Goal: Answer question/provide support

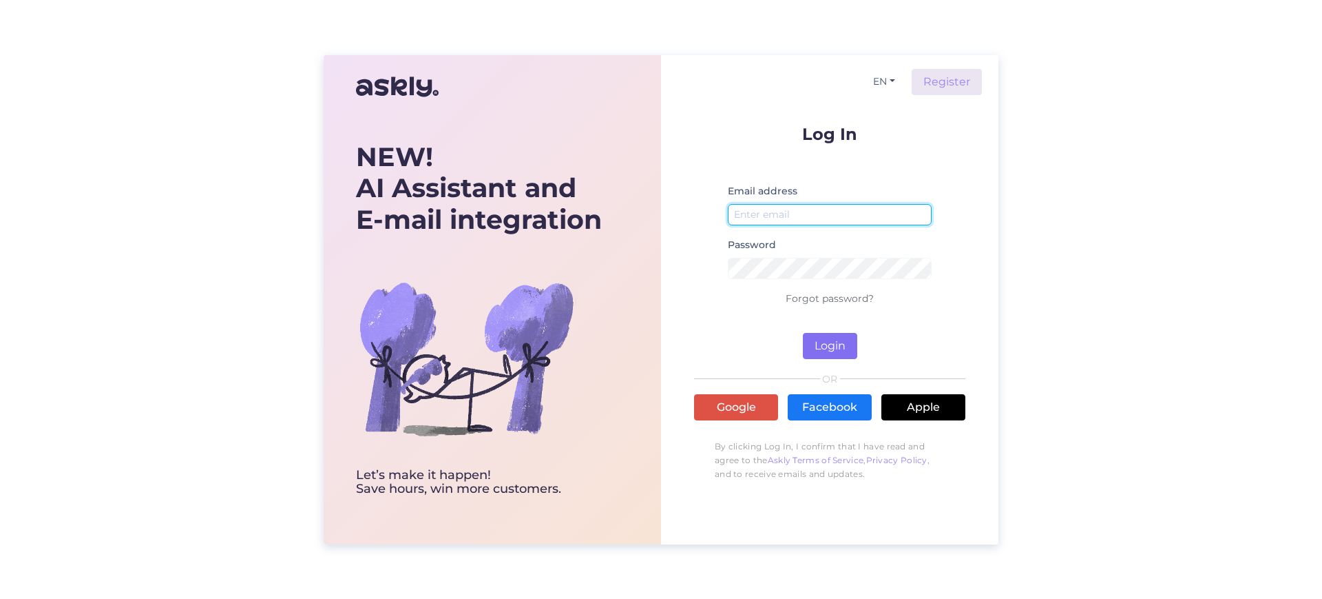
type input "aarne@light24.ee"
click at [831, 340] on button "Login" at bounding box center [830, 346] width 54 height 26
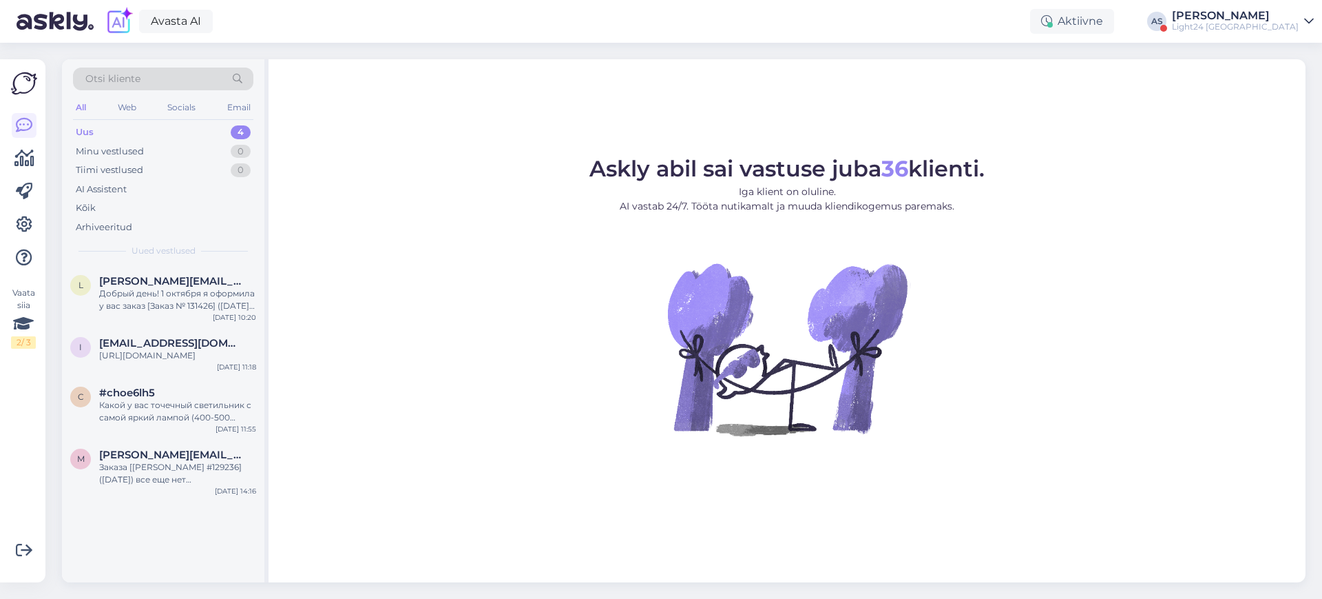
click at [1282, 17] on div "[PERSON_NAME]" at bounding box center [1235, 15] width 127 height 11
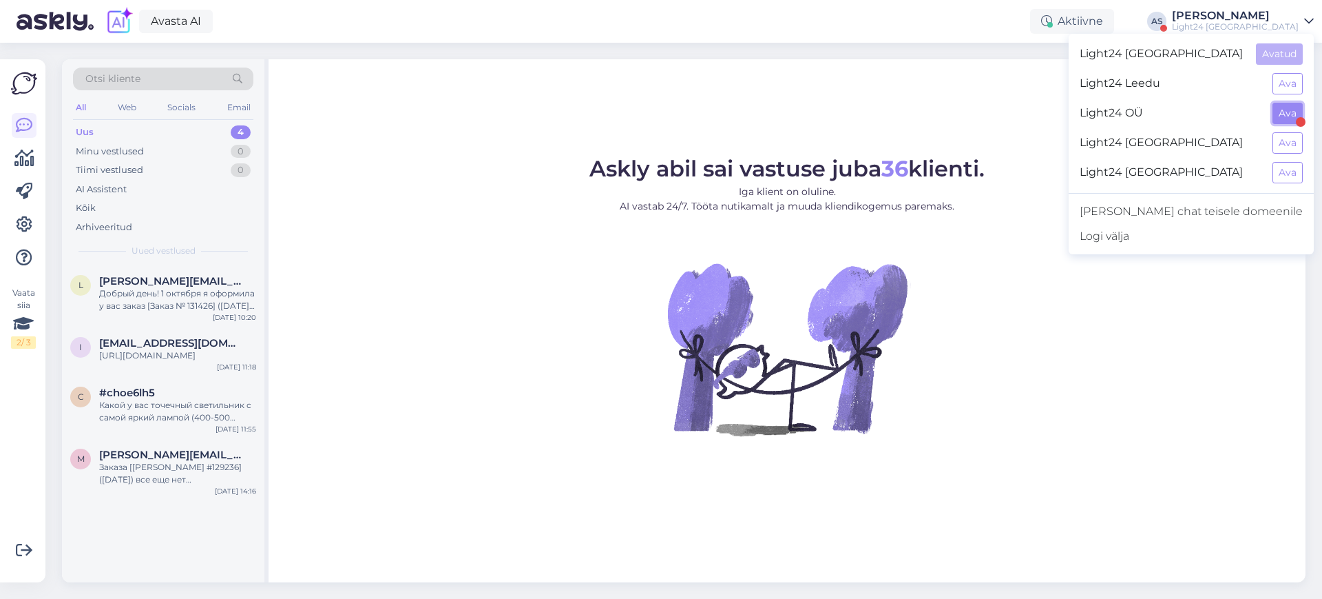
click at [1287, 115] on button "Ava" at bounding box center [1288, 113] width 30 height 21
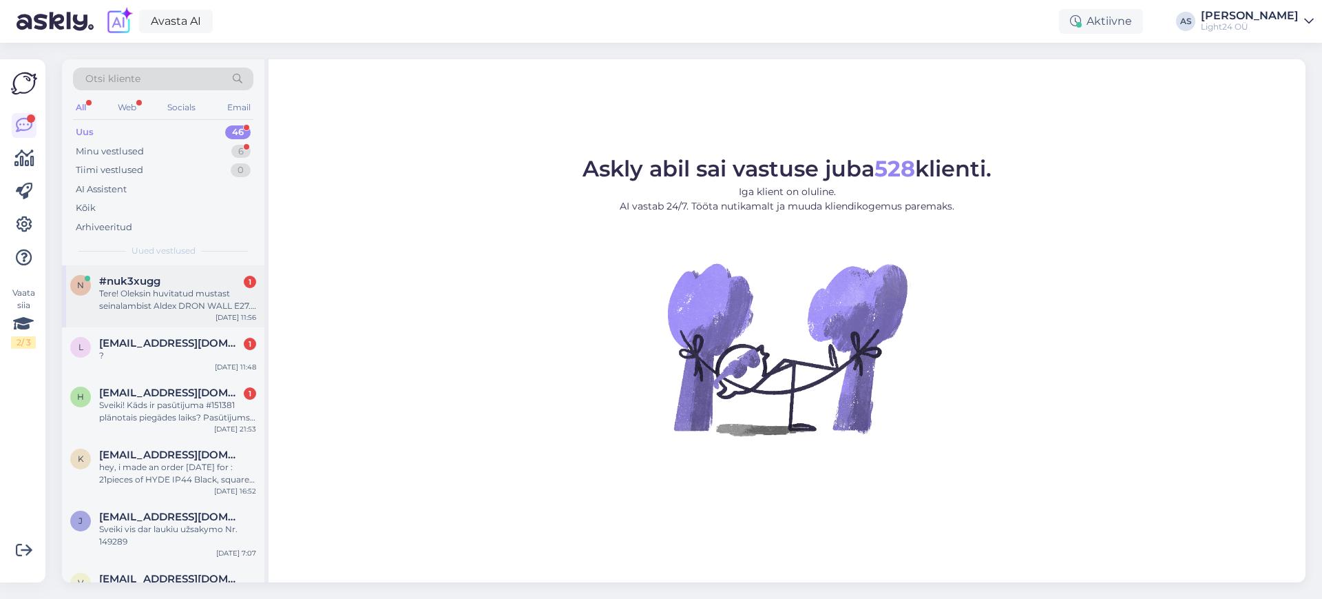
click at [191, 292] on div "Tere! Oleksin huvitatud mustast seinalambist Aldex DRON WALL E27. Mul oleks vaj…" at bounding box center [177, 299] width 157 height 25
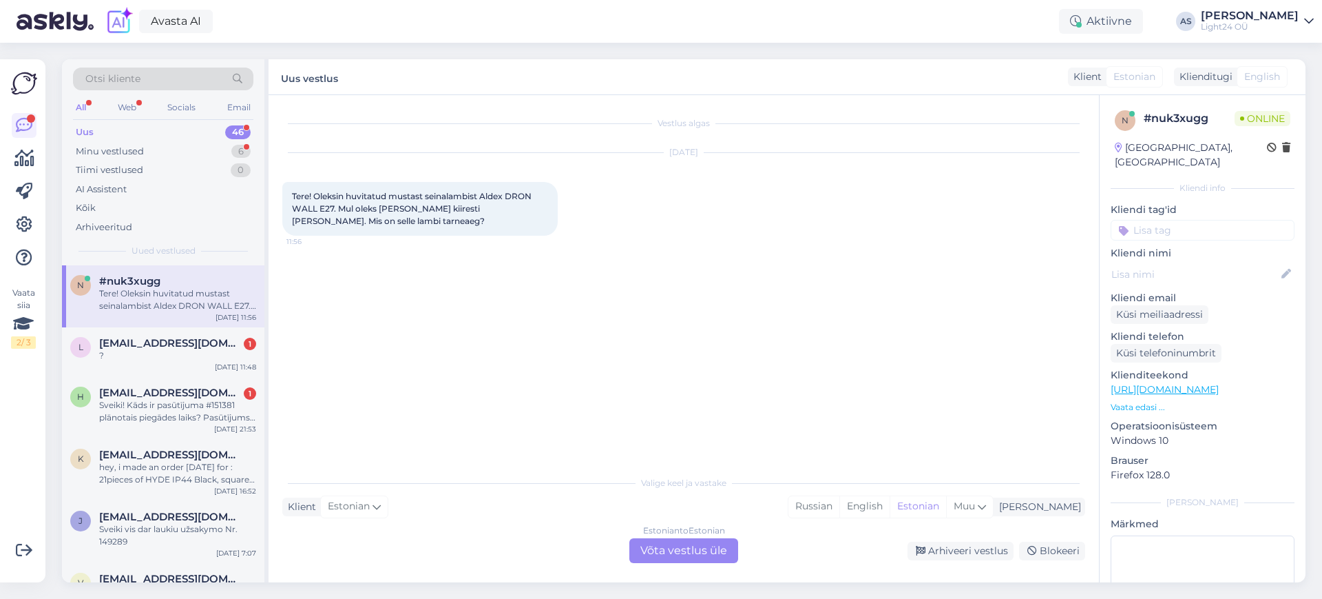
click at [683, 548] on div "Estonian to Estonian Võta vestlus üle" at bounding box center [684, 550] width 109 height 25
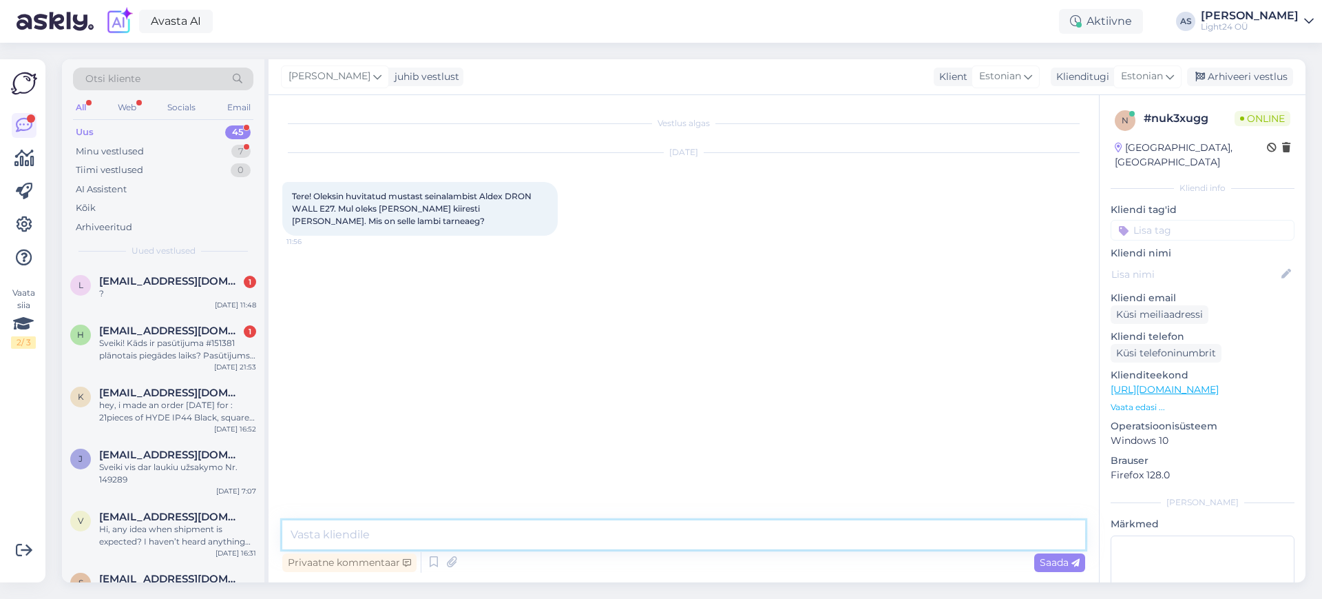
click at [526, 540] on textarea at bounding box center [683, 534] width 803 height 29
type textarea "Tere, kuna Aldex toodab ainult tellimuste peale, siis peab arvestama siiski 2-3…"
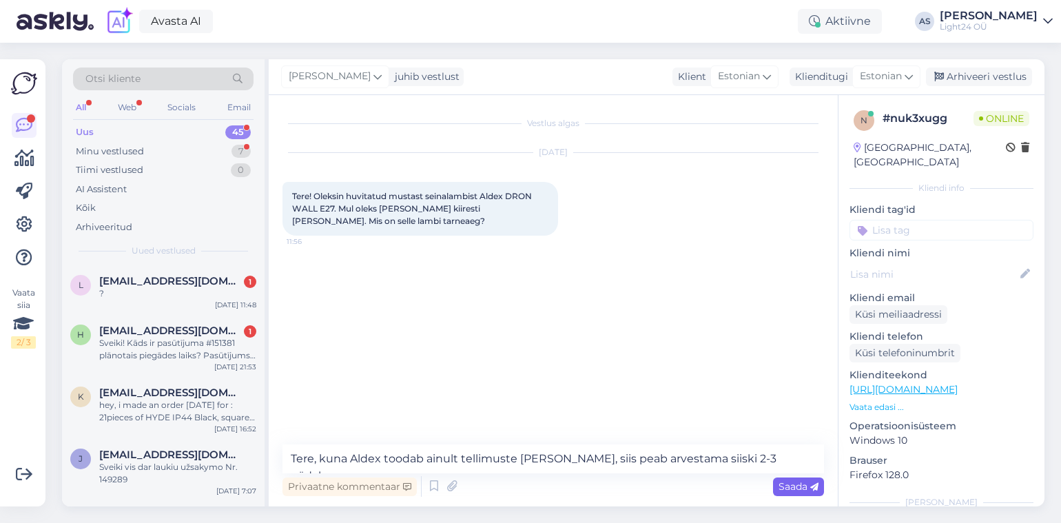
click at [792, 493] on div "Saada" at bounding box center [798, 486] width 51 height 19
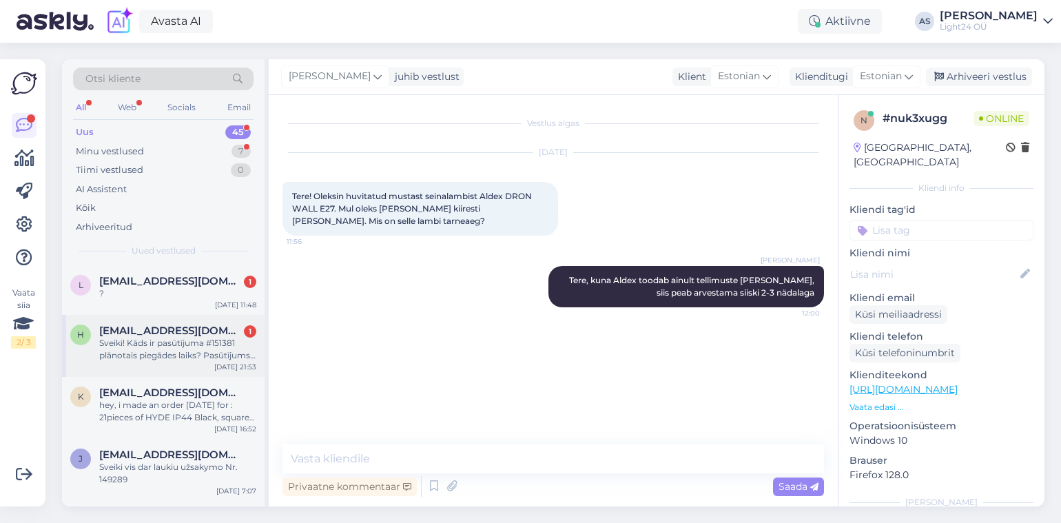
click at [176, 337] on div "Sveiki! Kāds ir pasūtījuma #151381 plānotais piegādes laiks? Pasūtījums veikts …" at bounding box center [177, 349] width 157 height 25
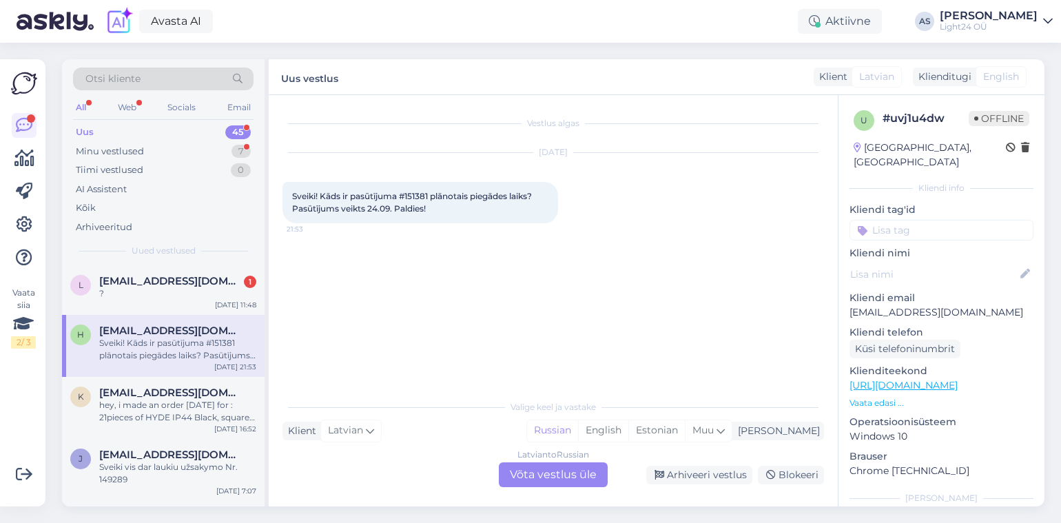
click at [543, 467] on div "Latvian to Russian Võta vestlus üle" at bounding box center [553, 474] width 109 height 25
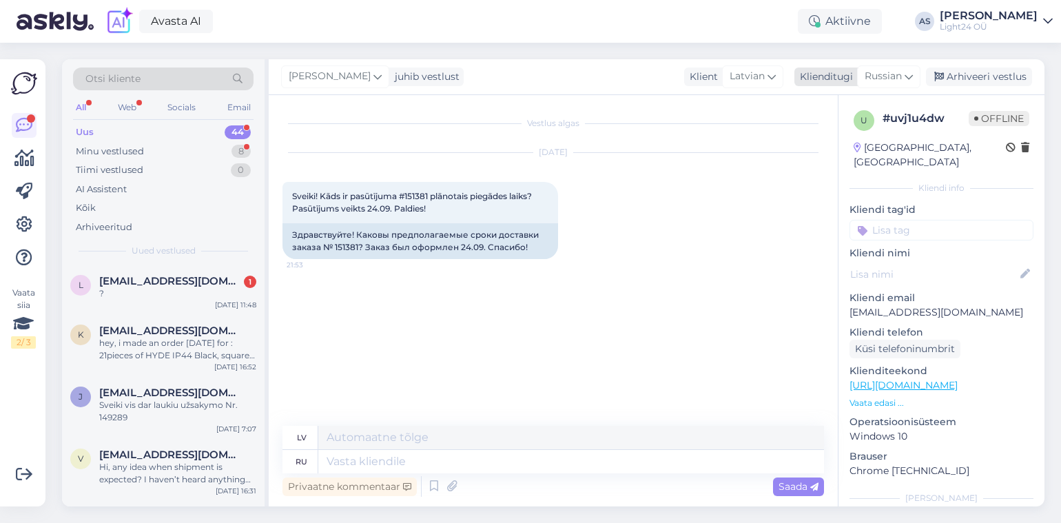
click at [907, 77] on icon at bounding box center [908, 76] width 8 height 15
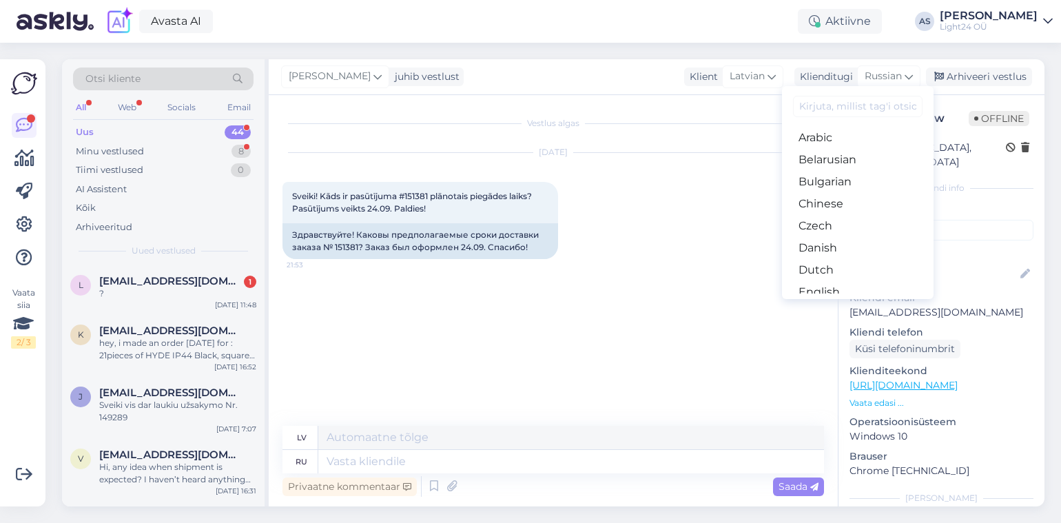
click at [884, 110] on input at bounding box center [857, 106] width 129 height 21
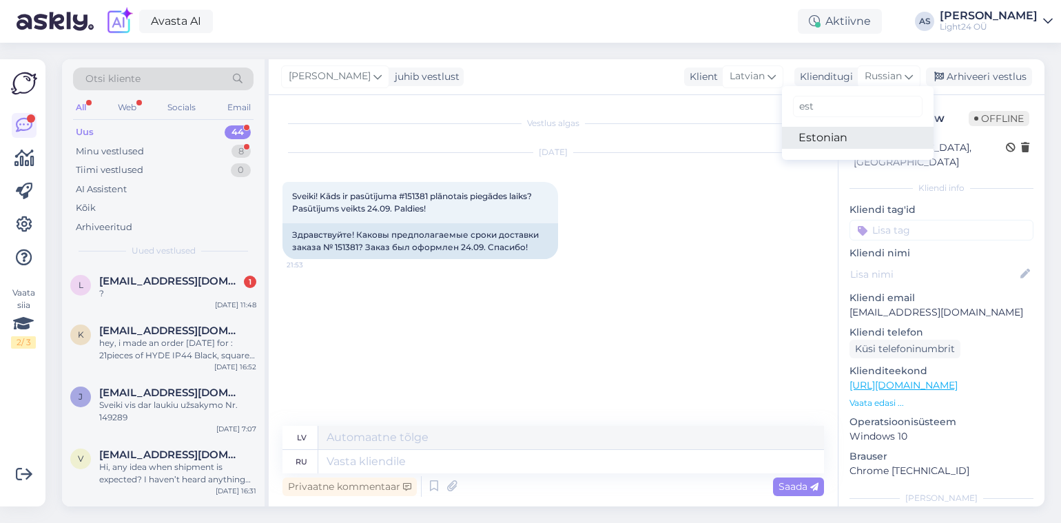
type input "est"
click at [820, 136] on link "Estonian" at bounding box center [858, 138] width 152 height 22
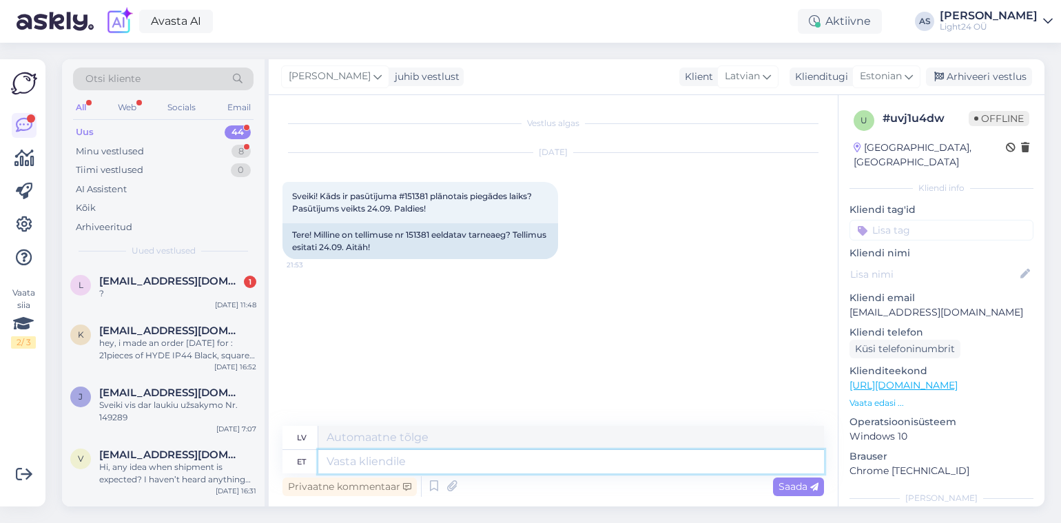
click at [454, 460] on textarea at bounding box center [571, 461] width 506 height 23
type textarea "Tere"
type textarea "Sveiki"
type textarea "Tere, k"
type textarea "Sveiki,"
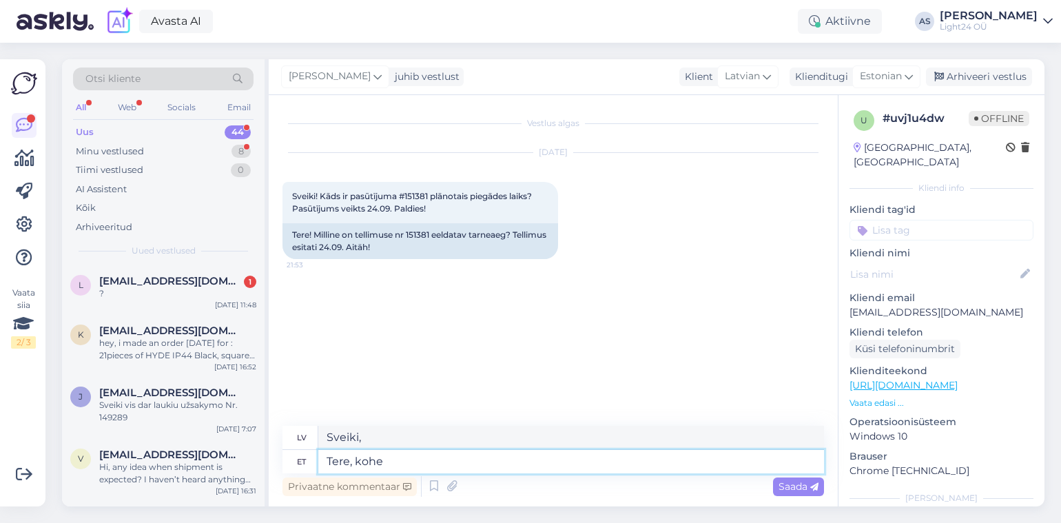
type textarea "Tere, kohe u"
type textarea "Sveiki, tagad"
type textarea "Tere, kohe uurin"
type textarea "Sveiki, es to tūlīt pārbaudīšu."
click at [785, 472] on textarea "Tere, kohe uurin" at bounding box center [571, 461] width 506 height 23
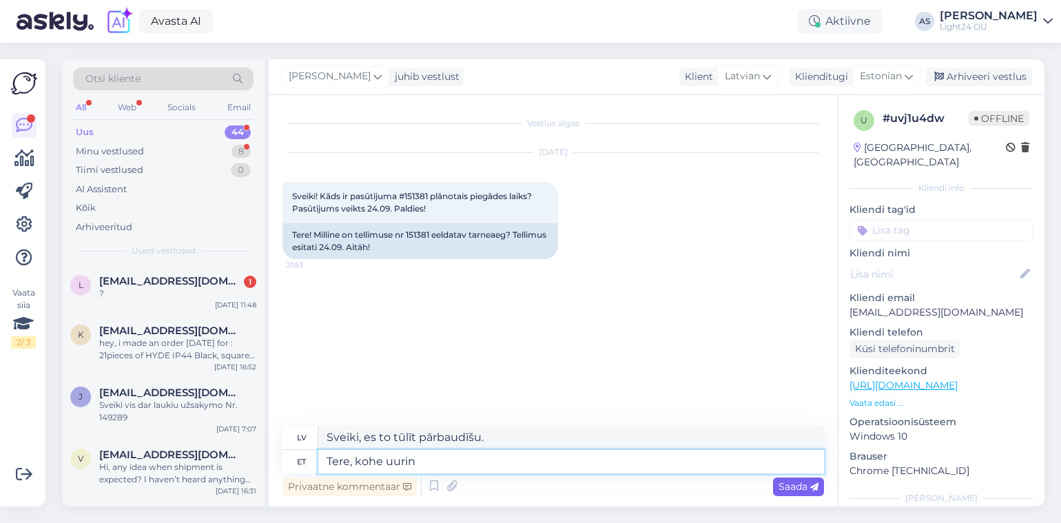
type textarea "Tere, kohe uurin"
click at [803, 491] on span "Saada" at bounding box center [798, 486] width 40 height 12
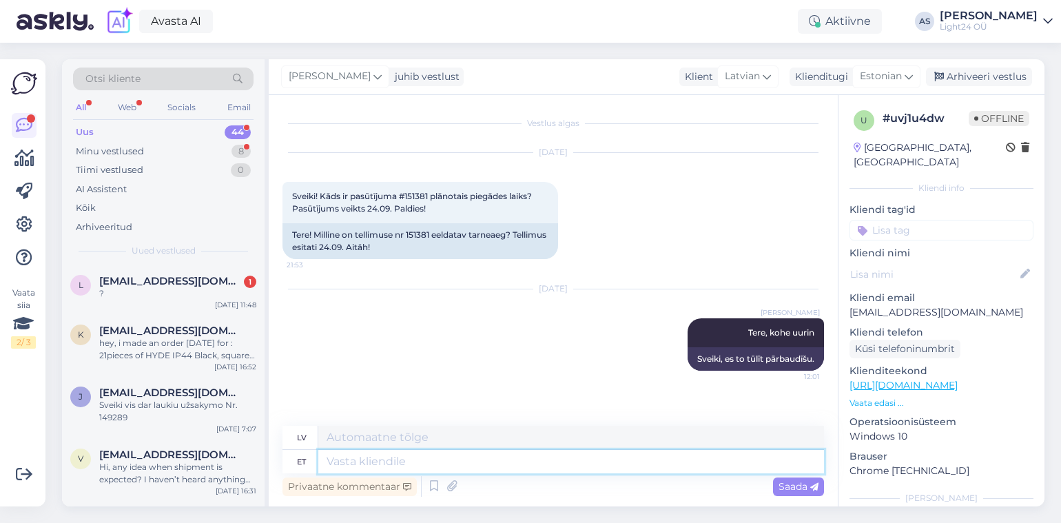
click at [386, 464] on textarea at bounding box center [571, 461] width 506 height 23
type textarea "Ootame 1"
type textarea "Mēs gaidām"
type textarea "Ootame 1Light ka"
type textarea "Mēs gaidām 1Light"
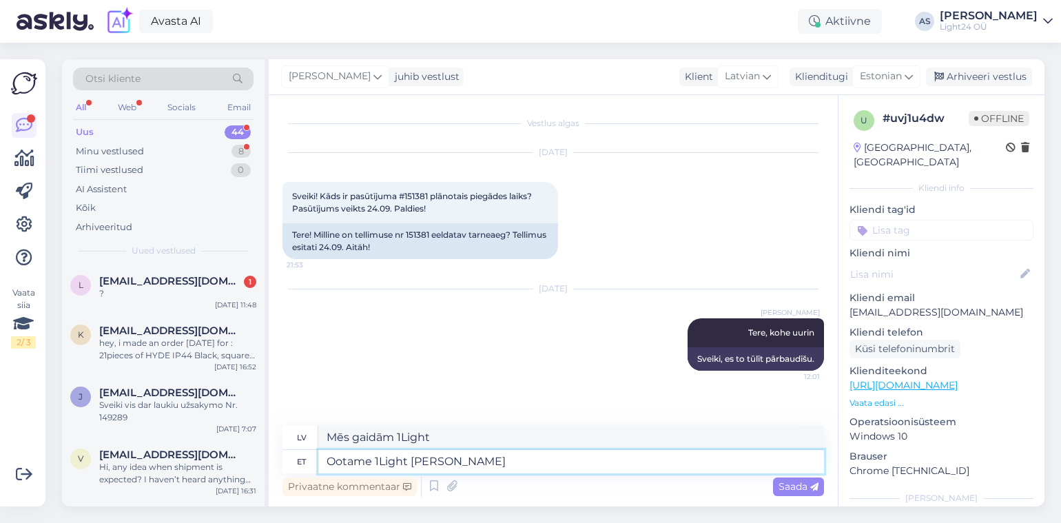
type textarea "Ootame 1Light kaupa s"
type textarea "Gaidām 1Light preces"
type textarea "Ootame 1Light kaupa selle n"
type textarea "Mēs gaidām 1Light preces šim nolūkam"
type textarea "Ootame 1Light kaupa selle nädala te"
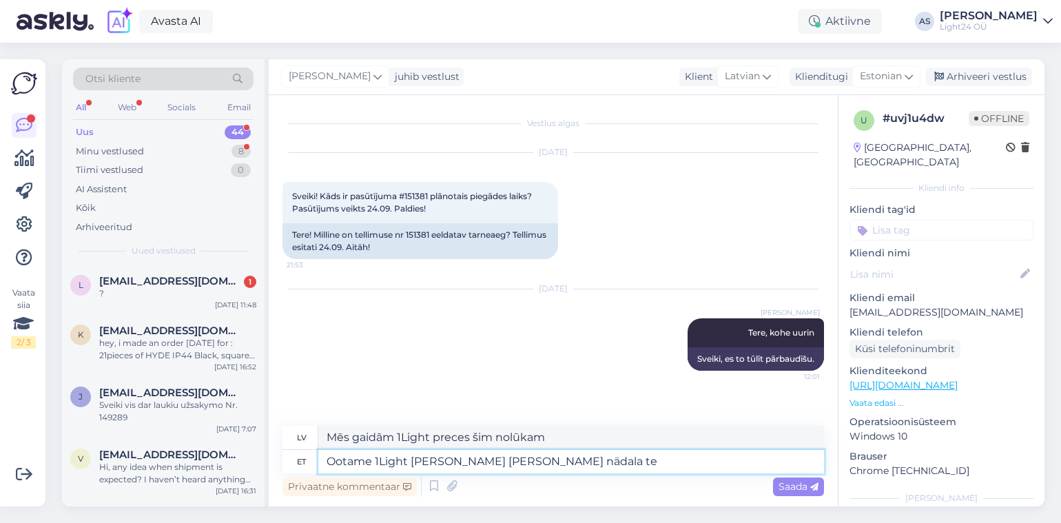
type textarea "Šonedēļ mēs sagaidām 1 vieglu preci."
type textarea "Ootame 1Light kaupa selle nädala teisel"
type textarea "Šīs nedēļas otrajā dienā mēs sagaidām 1Light preci."
type textarea "Ootame 1Light kaupa selle nädala teisel poolel si"
type textarea "Šīs nedēļas otrajā pusē mēs sagaidām 1 vieglo preci."
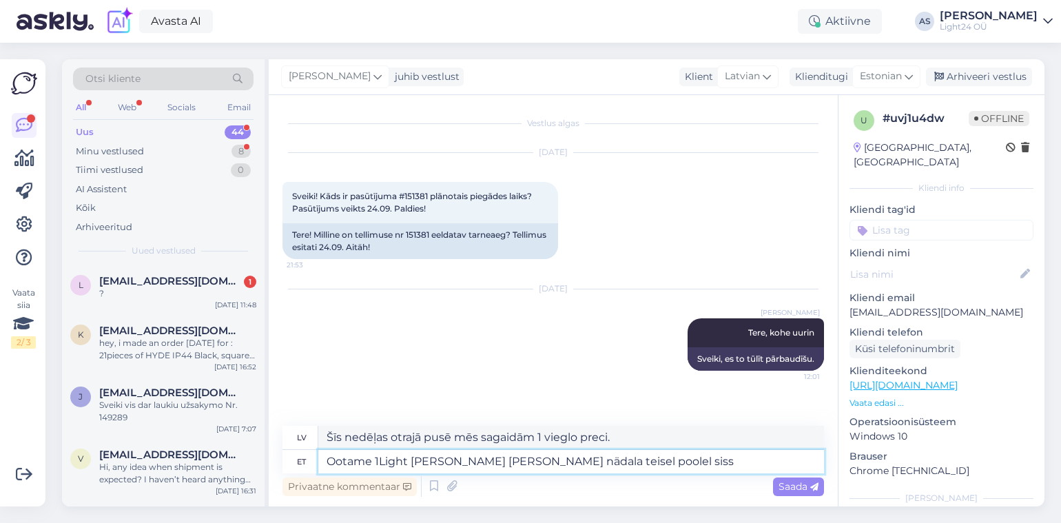
type textarea "Ootame 1Light kaupa selle nädala teisel poolel sisse"
type textarea "Mēs sagaidām, ka 1Light preces ieradīsies vēlāk šonedēļ."
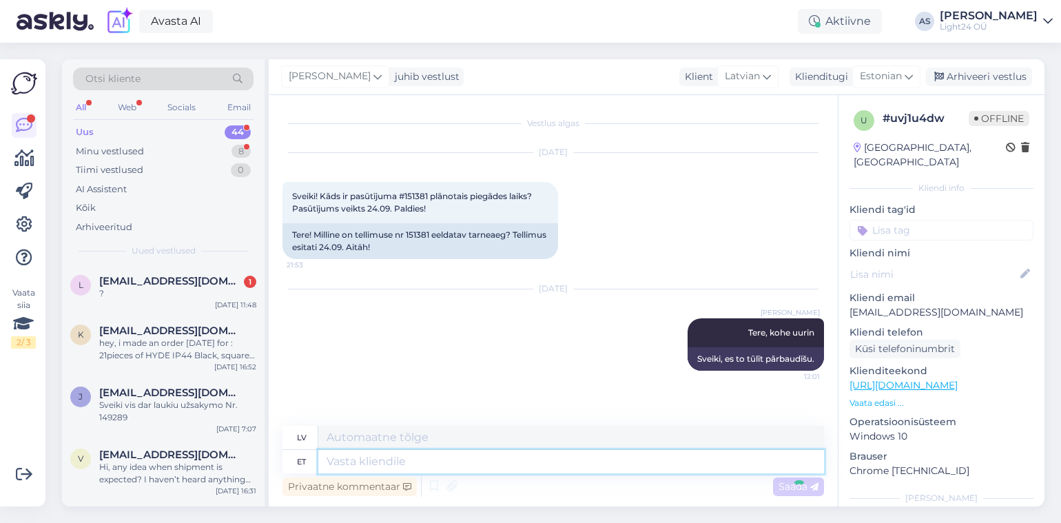
scroll to position [55, 0]
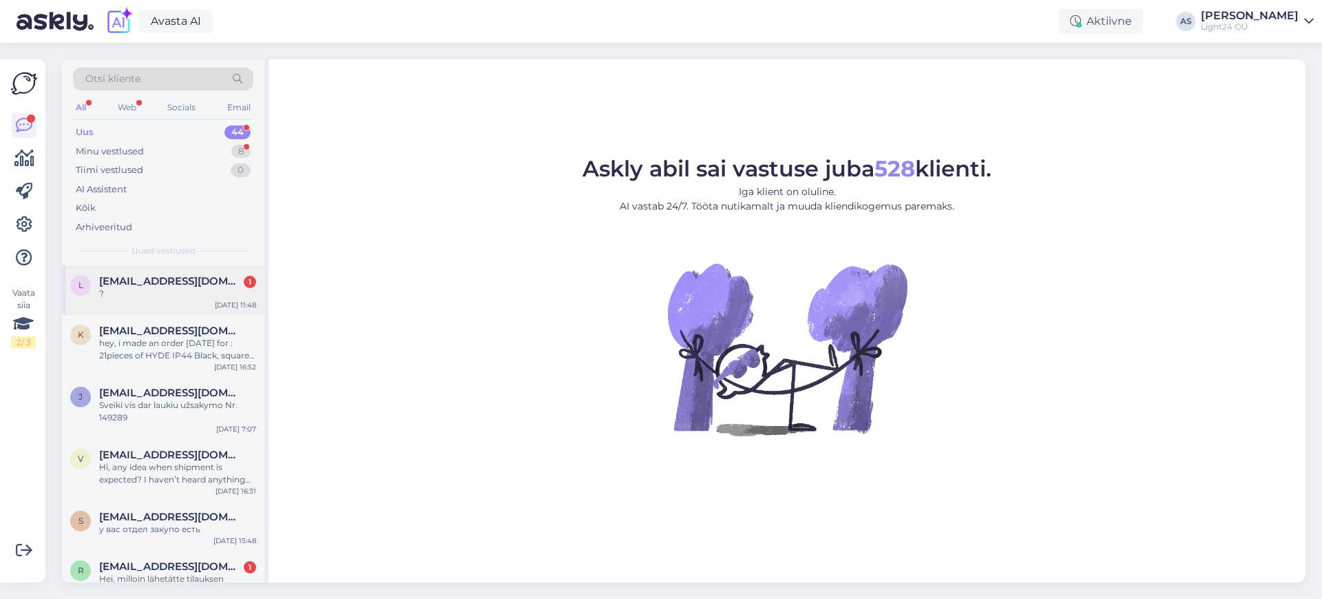
click at [163, 282] on span "[EMAIL_ADDRESS][DOMAIN_NAME]" at bounding box center [170, 281] width 143 height 12
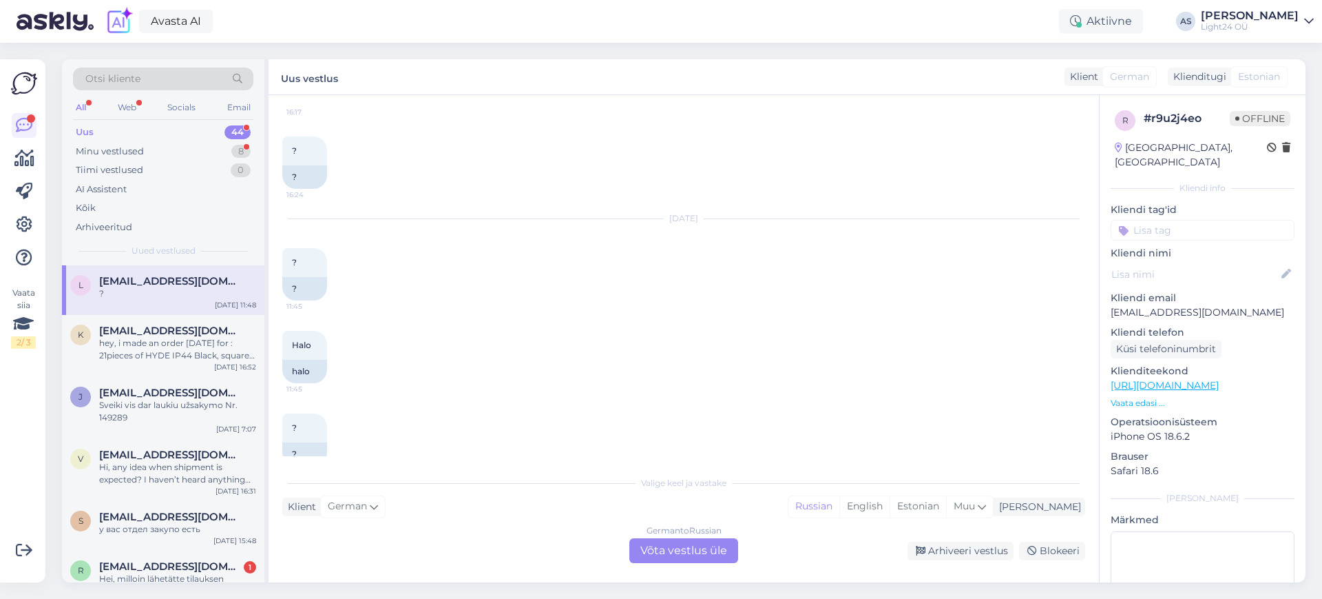
scroll to position [1907, 0]
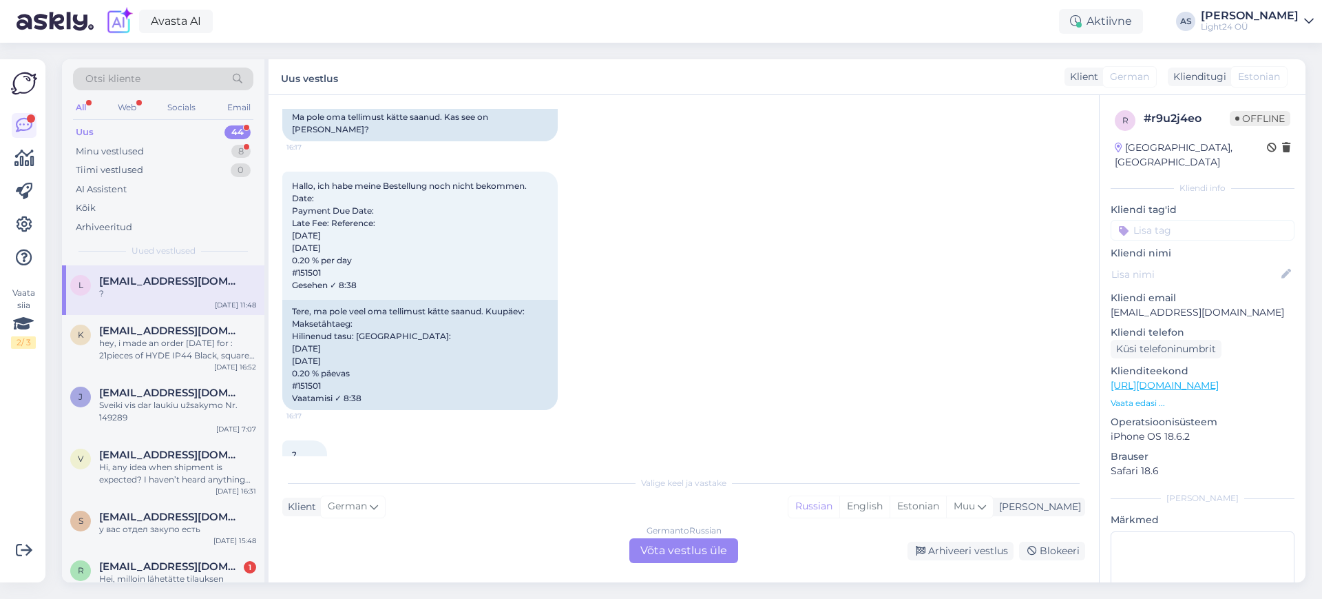
click at [665, 541] on div "German to Russian Võta vestlus üle" at bounding box center [684, 550] width 109 height 25
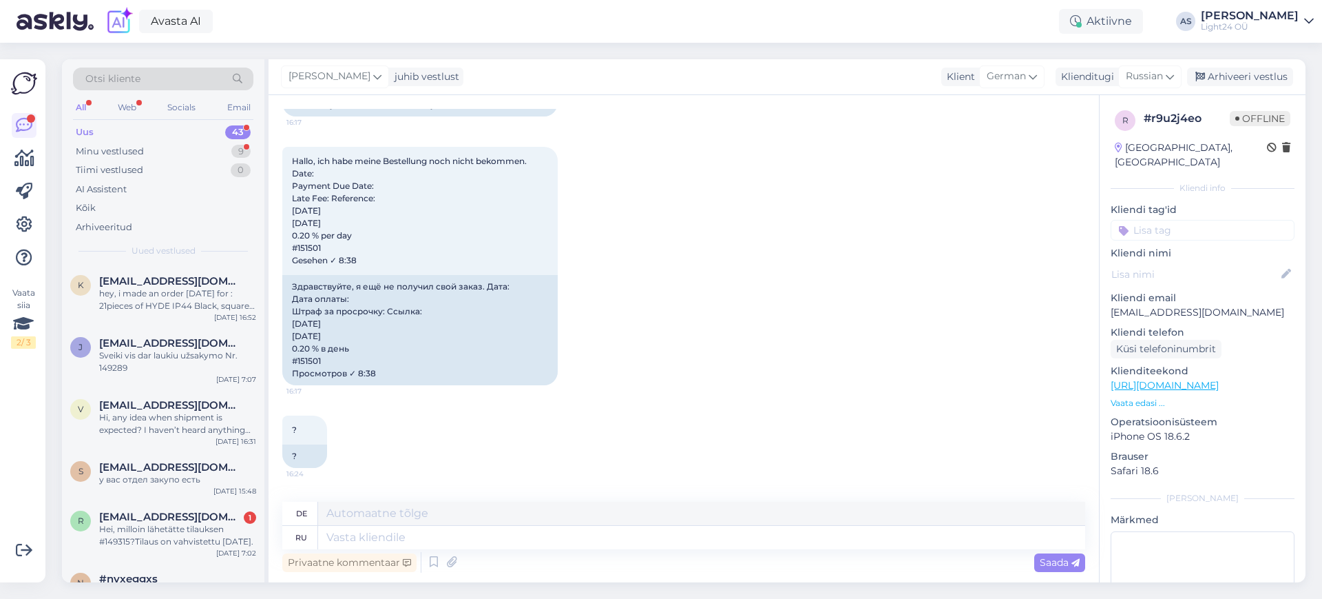
scroll to position [1895, 0]
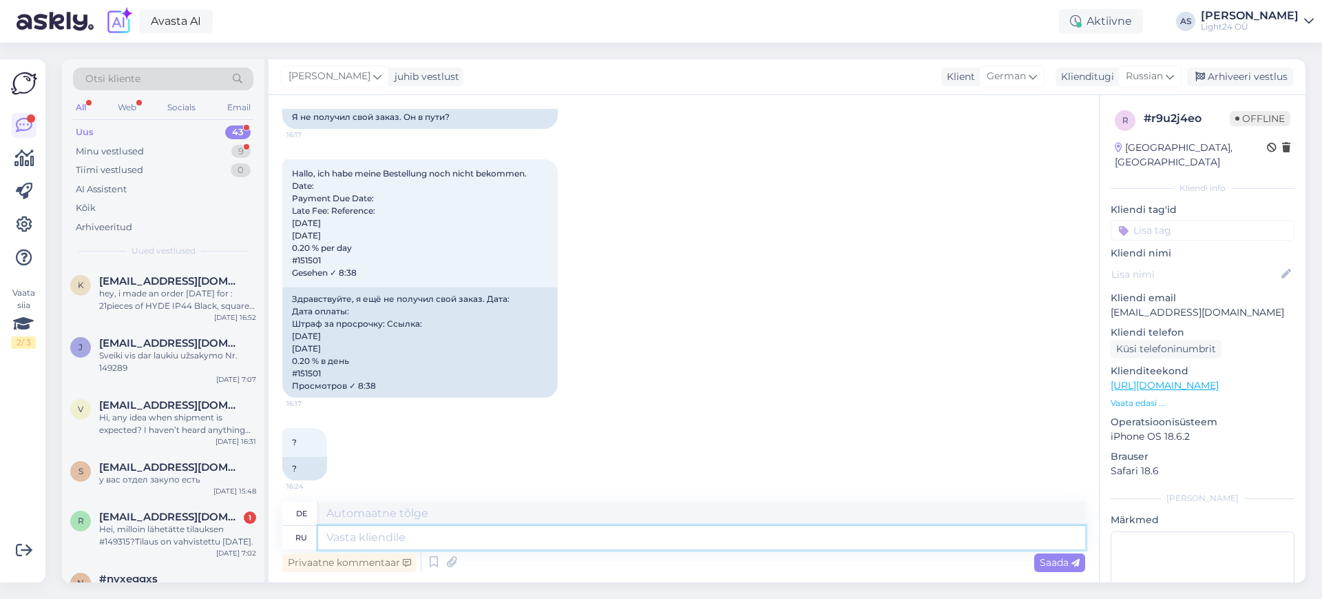
click at [453, 526] on textarea at bounding box center [701, 537] width 767 height 23
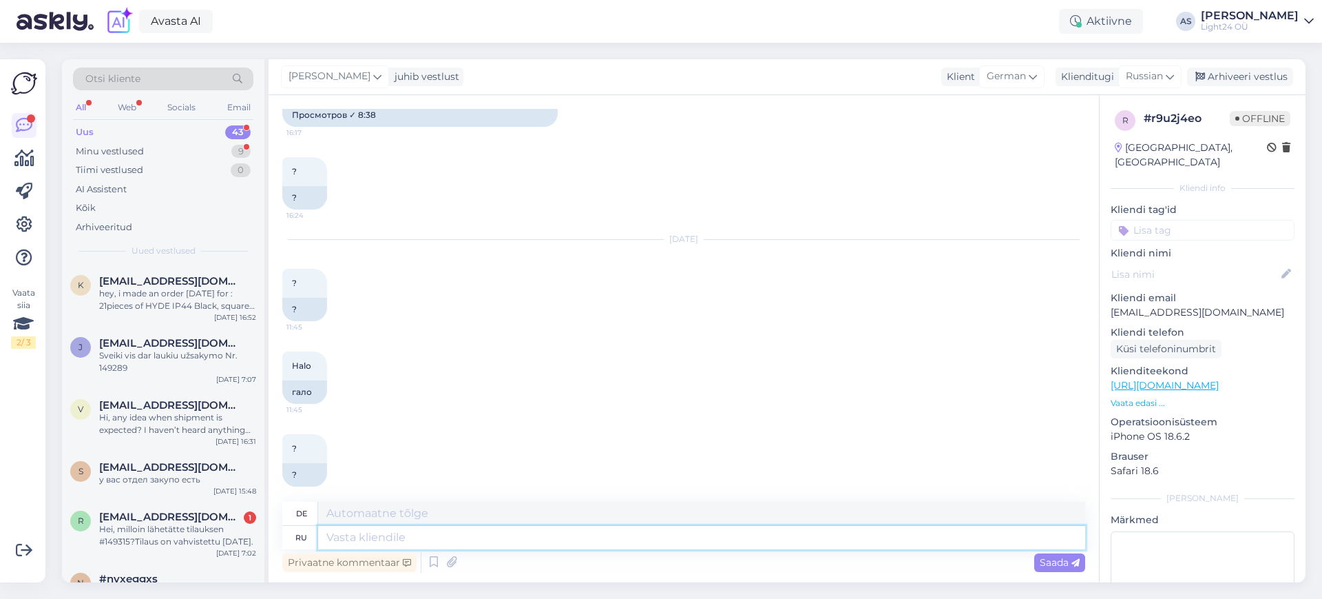
click at [443, 545] on textarea at bounding box center [701, 537] width 767 height 23
type textarea "Tere,"
type textarea "Dort,"
type textarea "Tere, 1Light k"
type textarea "Tere, 1Licht"
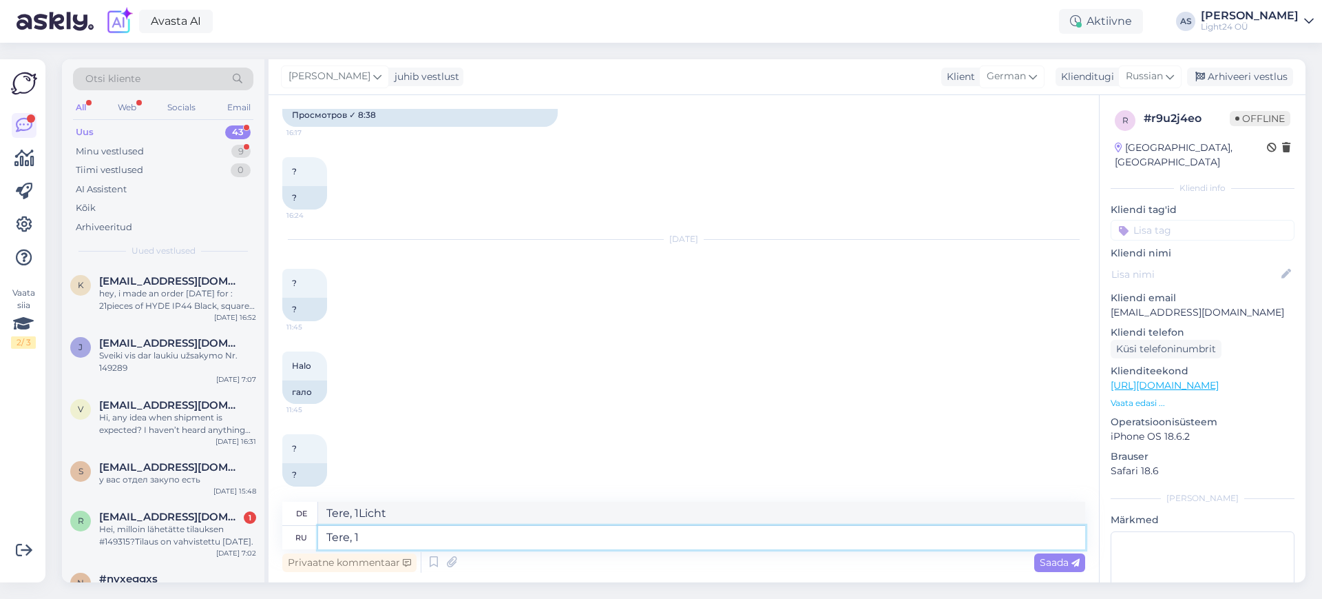
type textarea "Tere,"
type textarea "Dort,"
type textarea "Tere, teie v"
type textarea "Tere, teie"
type textarea "Tere, teie valgustid jõ"
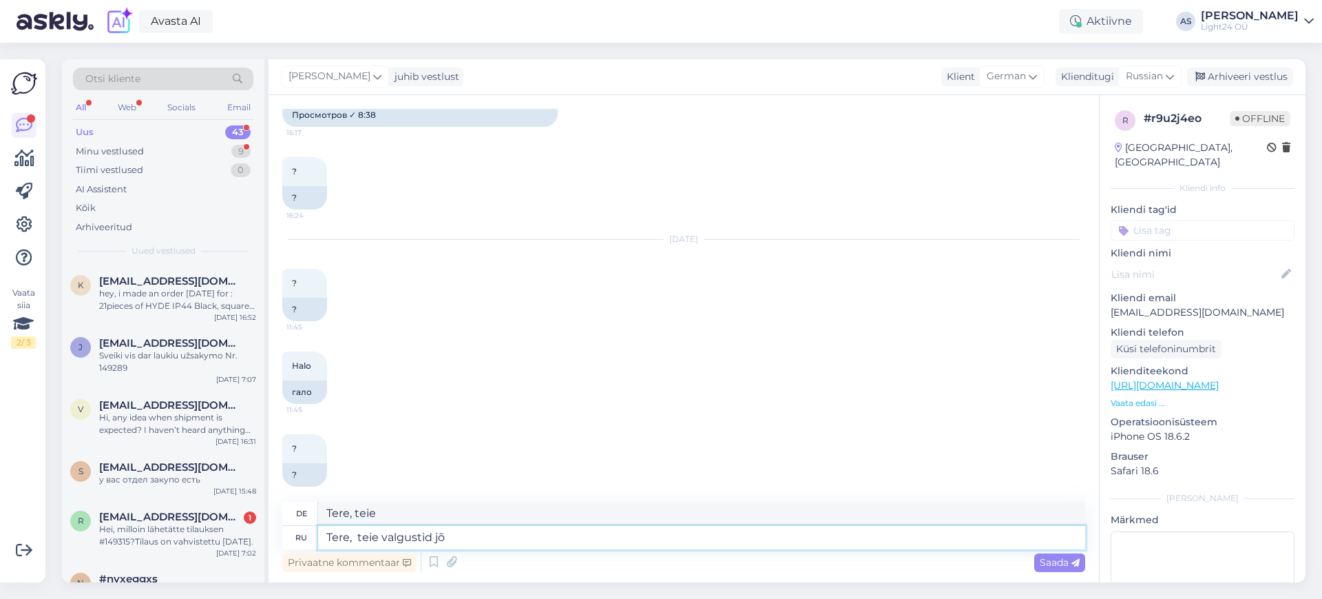
type textarea "Tere, teie valgustid"
type textarea "Tere, teie valgustid jõuavad mei"
type textarea "Tere, teie valgustid jõuavad"
type textarea "Tere, teie valgustid jõuavad meile"
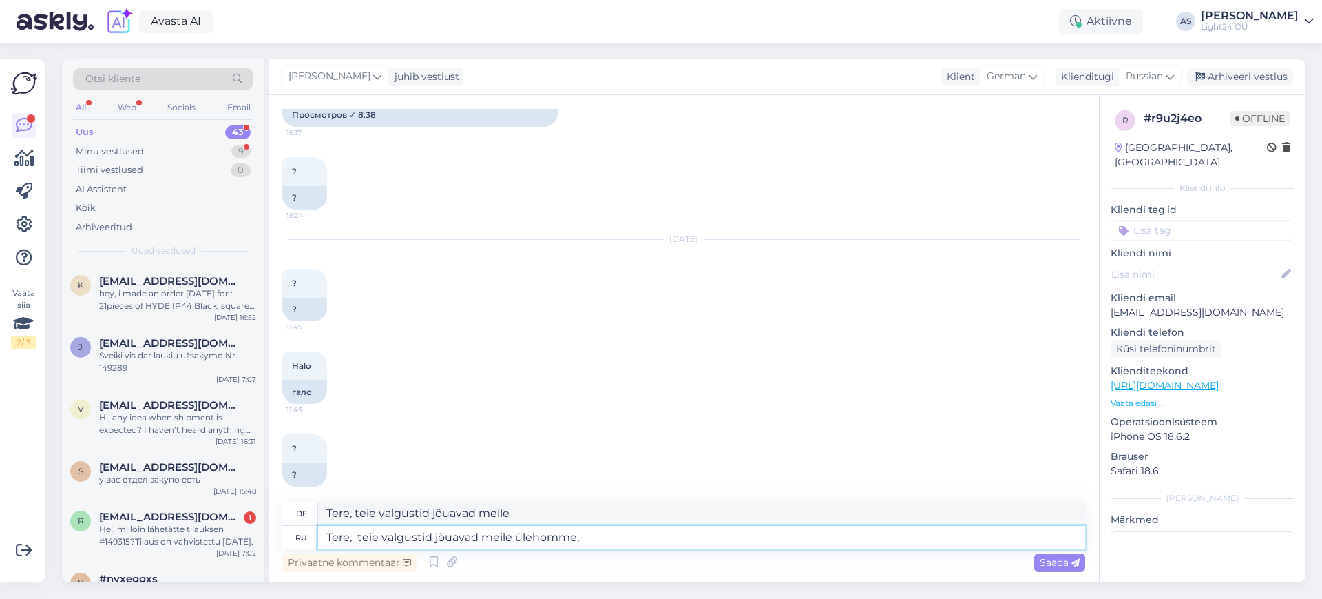
type textarea "Tere, teie valgustid jõuavad meile ülehomme, s"
type textarea "Tere, teie valgustid jõuavad meile ülehomme,"
type textarea "Tere, teie valgustid jõuavad meile ülehomme, siis s"
type textarea "Tere, teie valgustid jõuavad meile ülehomme, siis"
type textarea "Tere, teie valgustid jõuavad meile ülehomme, siis saadame k"
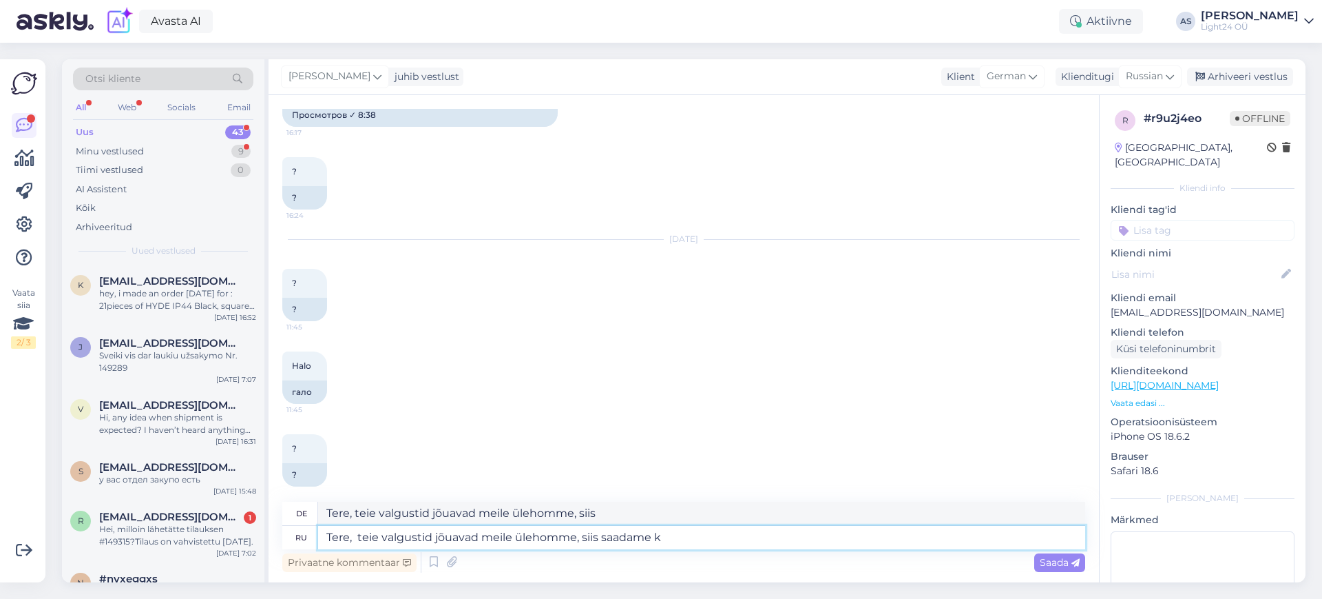
type textarea "Tere, teie valgustid jõuavad meile ülehomme, siis saadame"
type textarea "Tere, teie valgustid jõuavad meile ülehomme, siis saadame kiiresti"
type textarea "Hier, meine Güte hat mir die [PERSON_NAME] Zeit gegeben, sie ist sicher"
type textarea "Tere, teie valgustid jõuavad meile ülehomme, siis saadame kiiresti edasi"
type textarea "Hier, meine Güte hat mir die [PERSON_NAME] Zeit gegeben, sie hat mir geholfen"
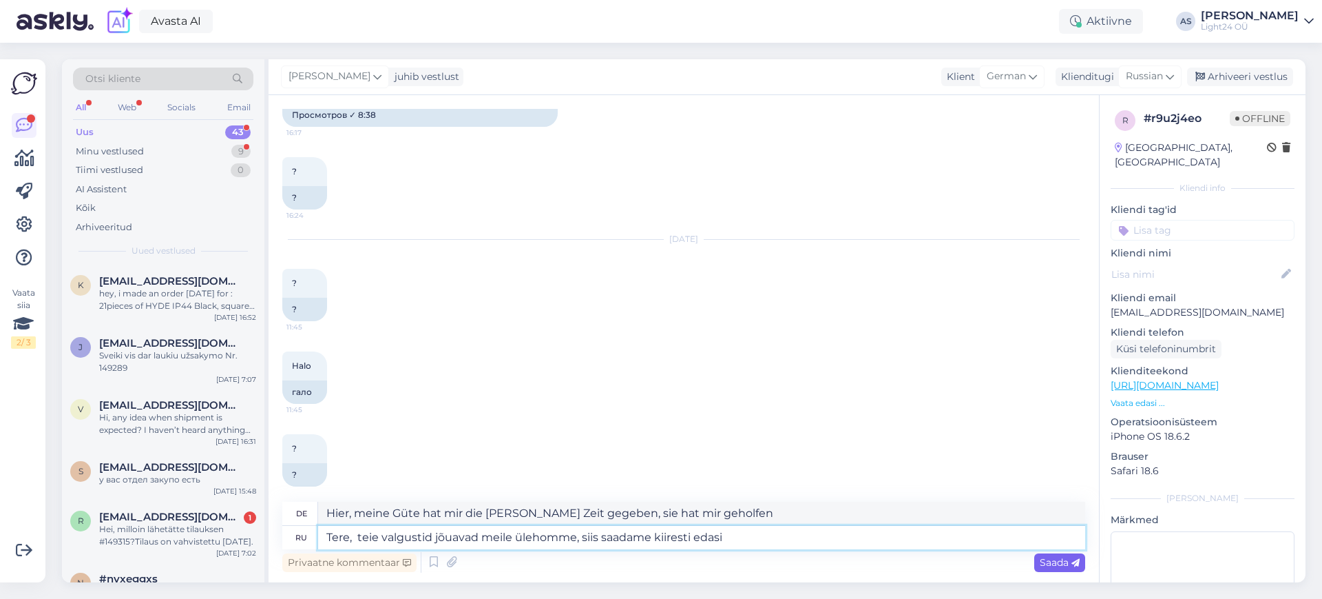
type textarea "Tere, teie valgustid jõuavad meile ülehomme, siis saadame kiiresti edasi"
click at [1065, 559] on span "Saada" at bounding box center [1060, 562] width 40 height 12
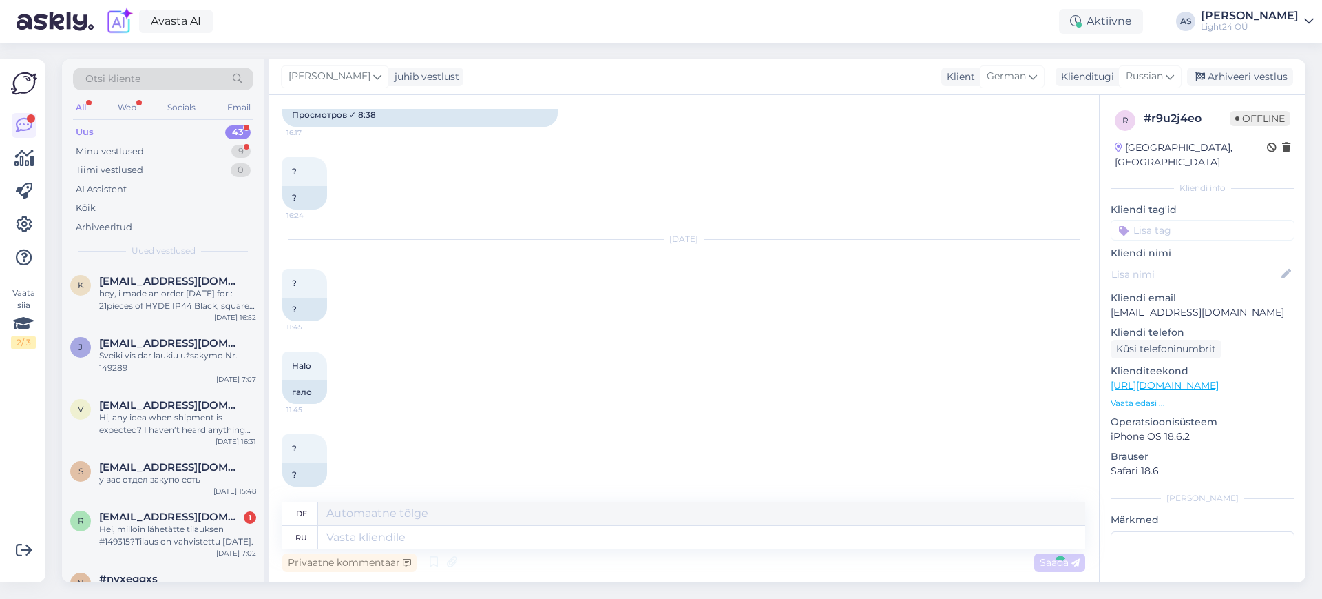
scroll to position [2273, 0]
